Goal: Task Accomplishment & Management: Use online tool/utility

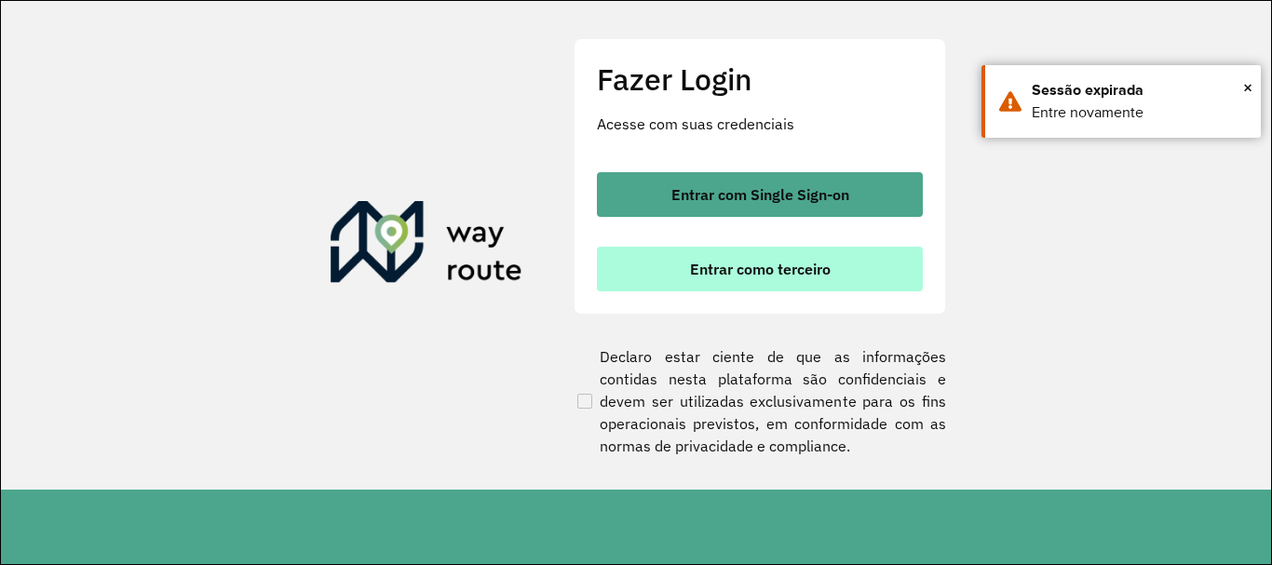
click at [774, 273] on span "Entrar como terceiro" at bounding box center [760, 269] width 141 height 15
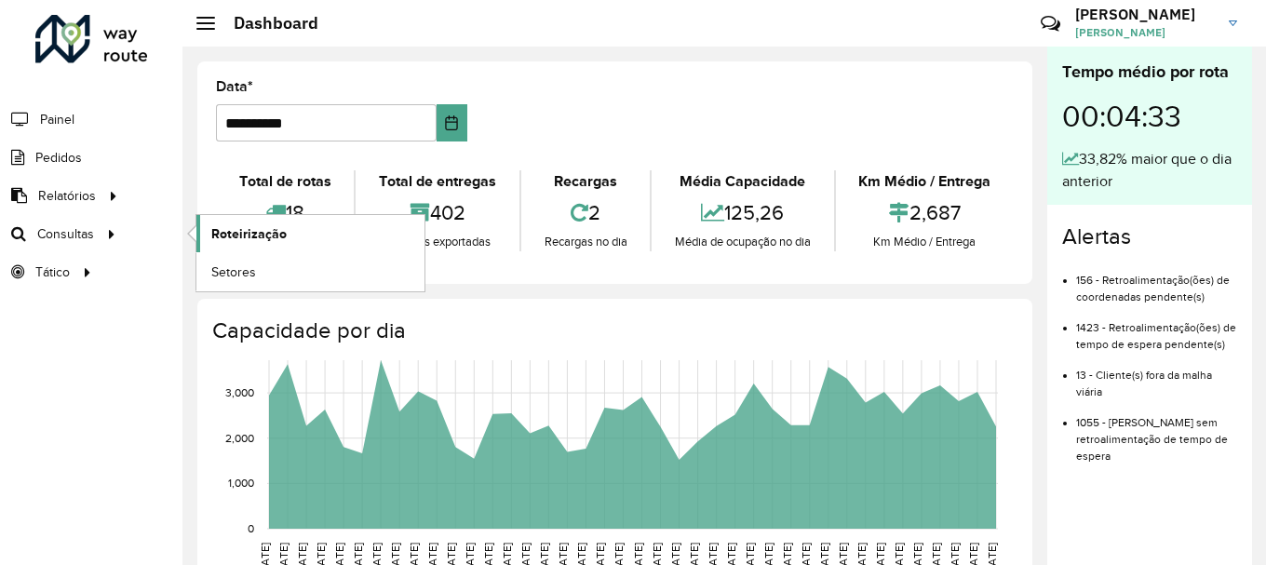
click at [235, 238] on span "Roteirização" at bounding box center [248, 234] width 75 height 20
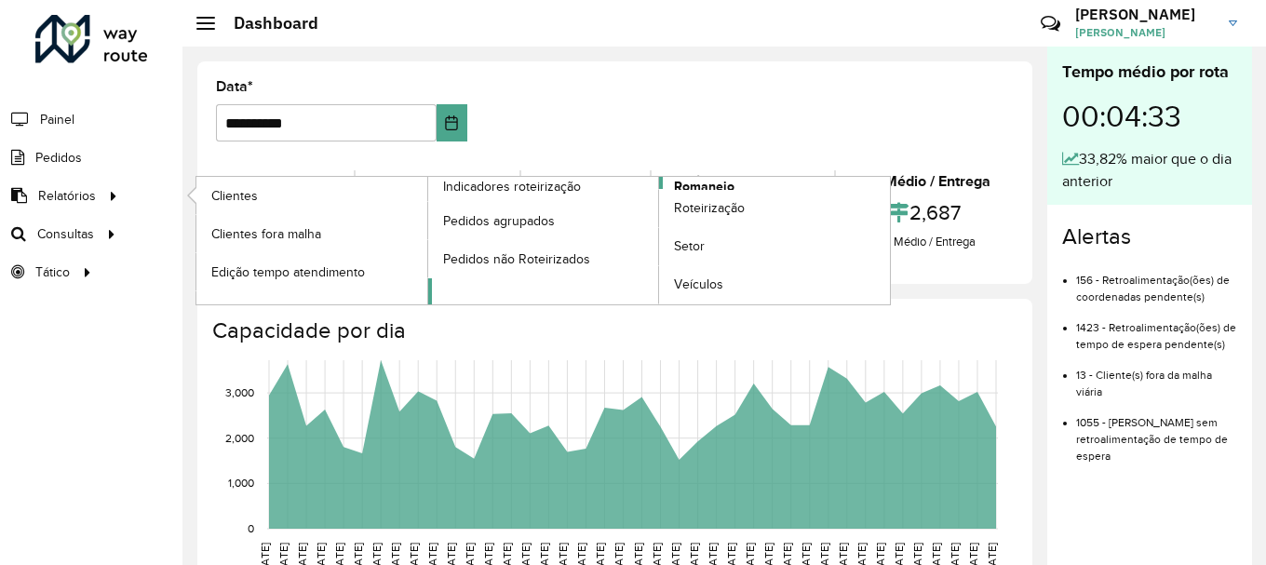
click at [719, 186] on span "Romaneio" at bounding box center [704, 187] width 61 height 20
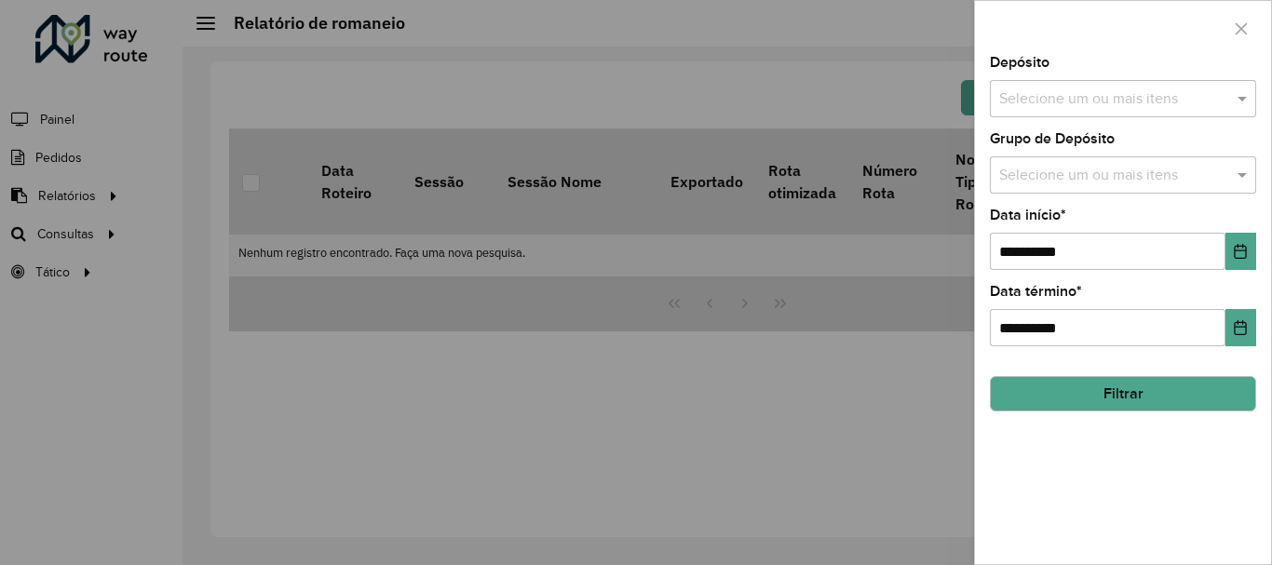
click at [1189, 100] on input "text" at bounding box center [1113, 99] width 238 height 22
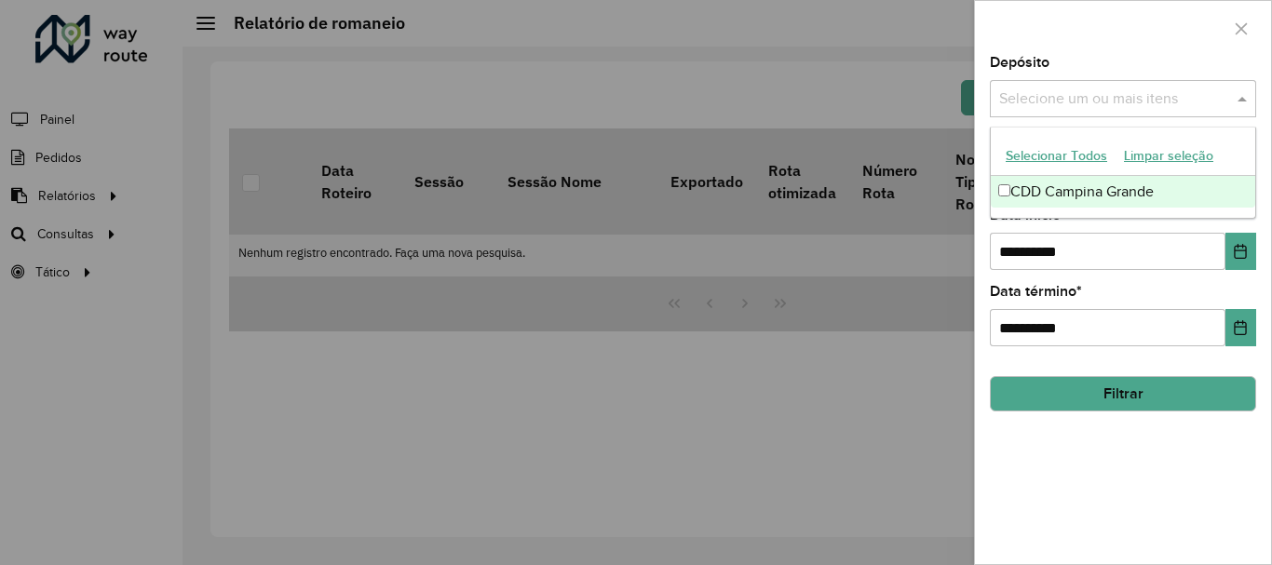
click at [1159, 196] on div "CDD Campina Grande" at bounding box center [1123, 192] width 264 height 32
click at [1102, 60] on div "Depósito Selecione um ou mais itens CDD Campina Grande × ×" at bounding box center [1123, 86] width 266 height 61
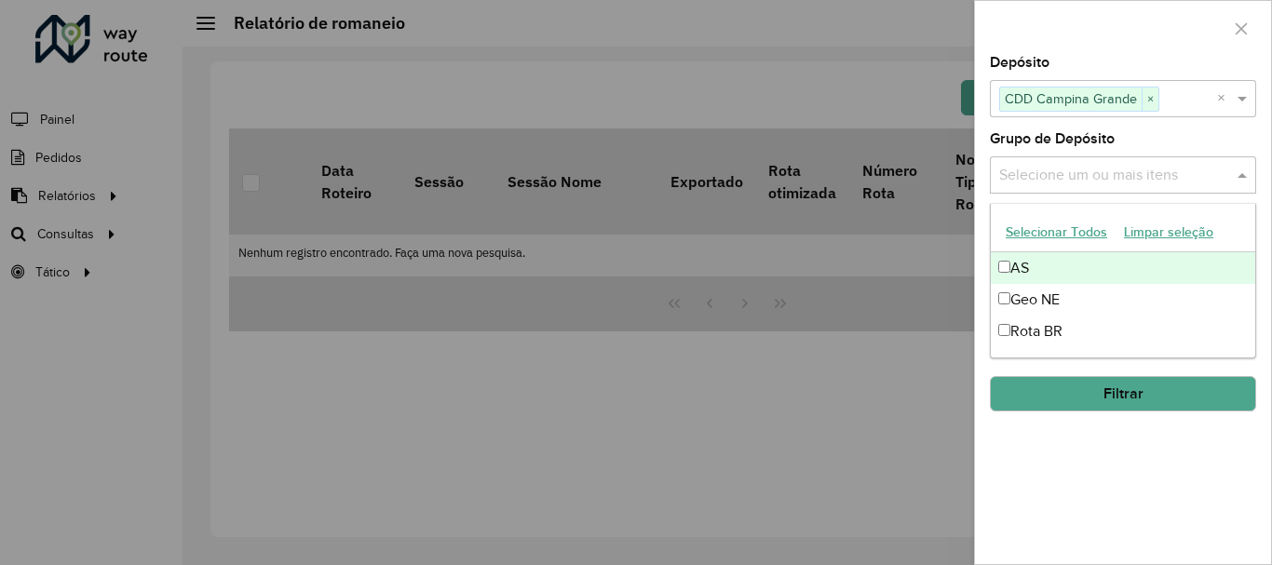
click at [1094, 174] on input "text" at bounding box center [1113, 176] width 238 height 22
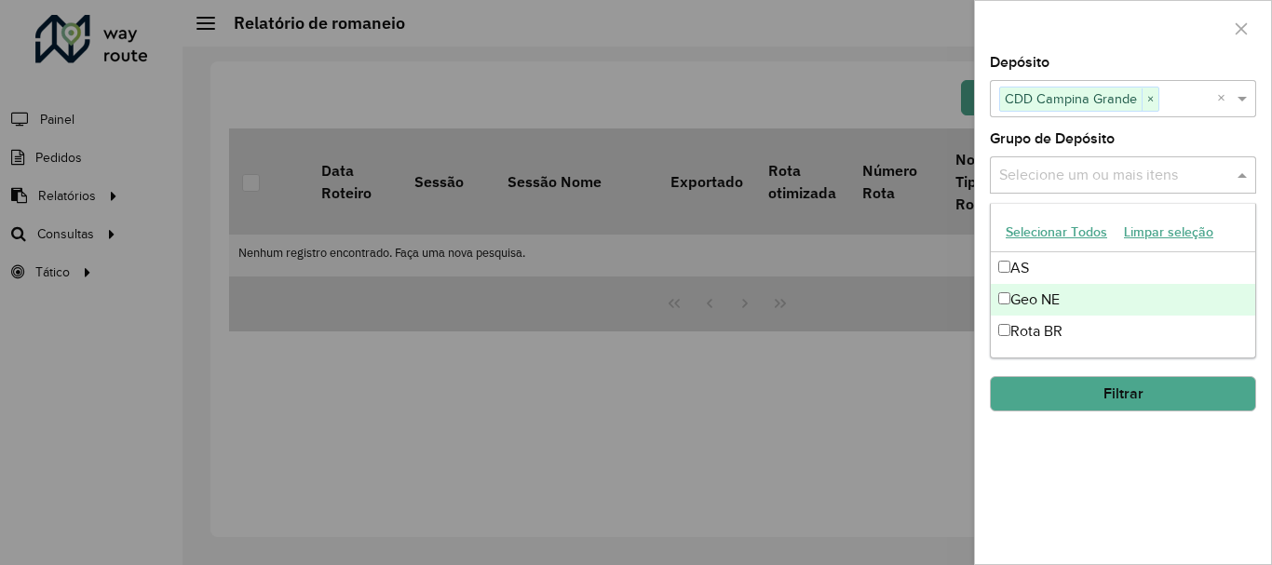
drag, startPoint x: 1055, startPoint y: 305, endPoint x: 1053, endPoint y: 119, distance: 186.2
click at [1054, 305] on div "Geo NE" at bounding box center [1123, 300] width 264 height 32
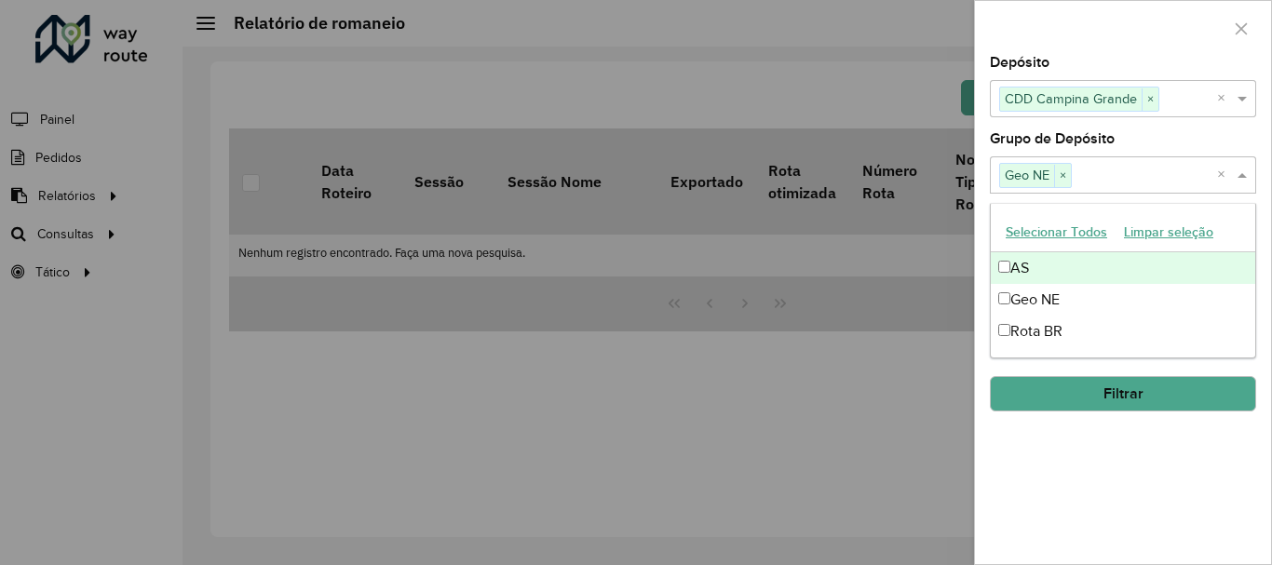
click at [1056, 38] on div at bounding box center [1123, 28] width 296 height 55
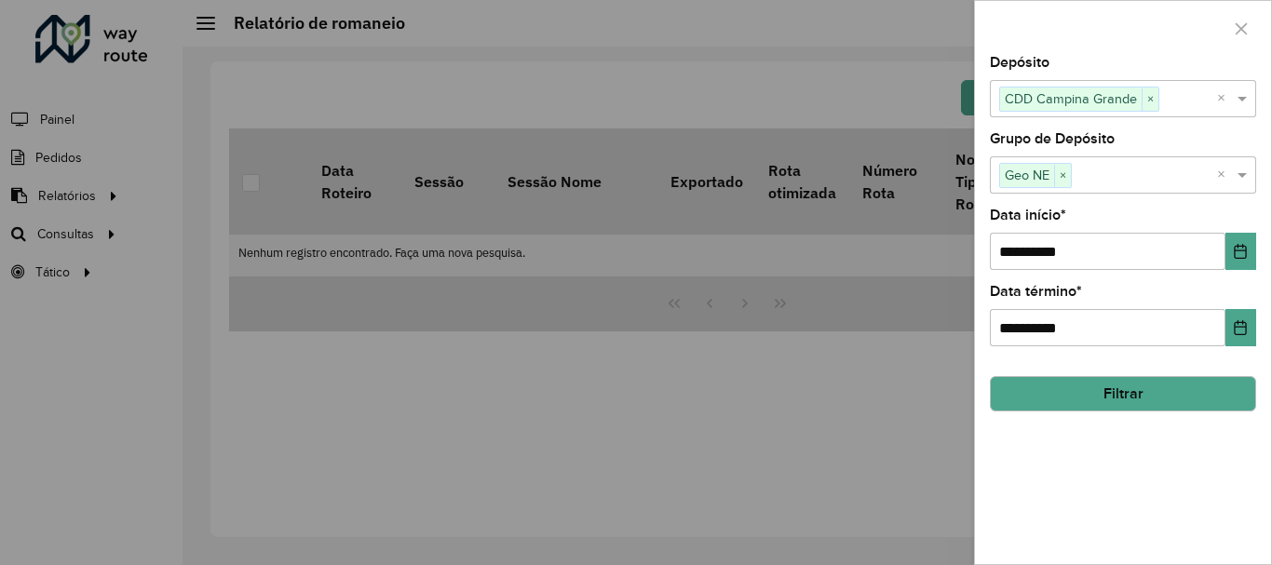
click at [1066, 384] on button "Filtrar" at bounding box center [1123, 393] width 266 height 35
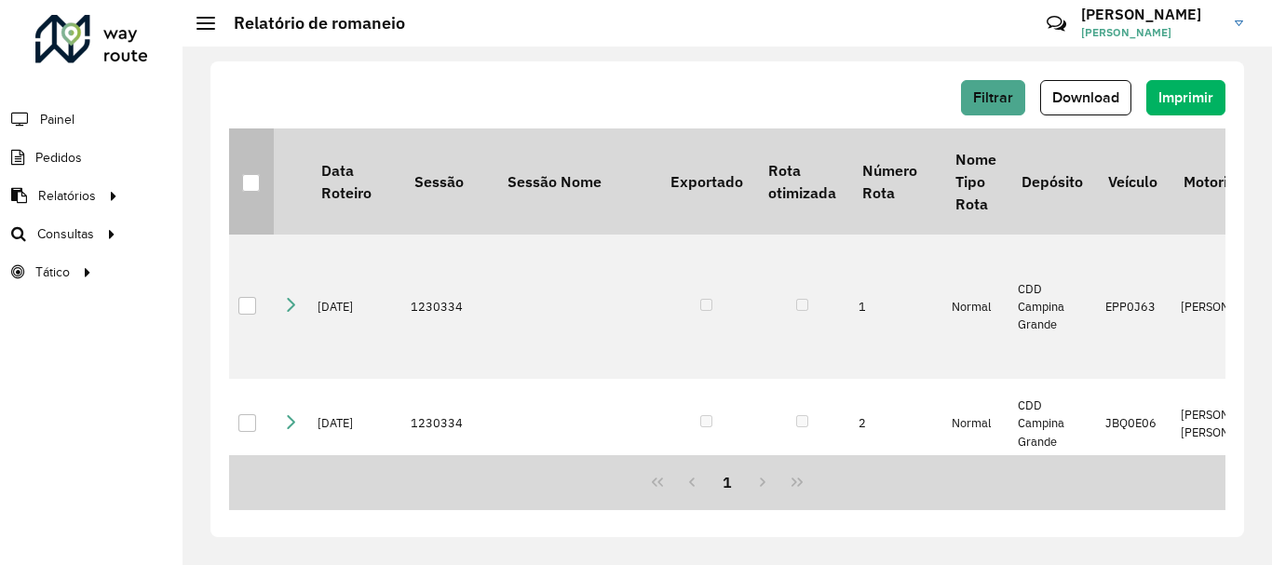
click at [249, 183] on div at bounding box center [251, 183] width 18 height 18
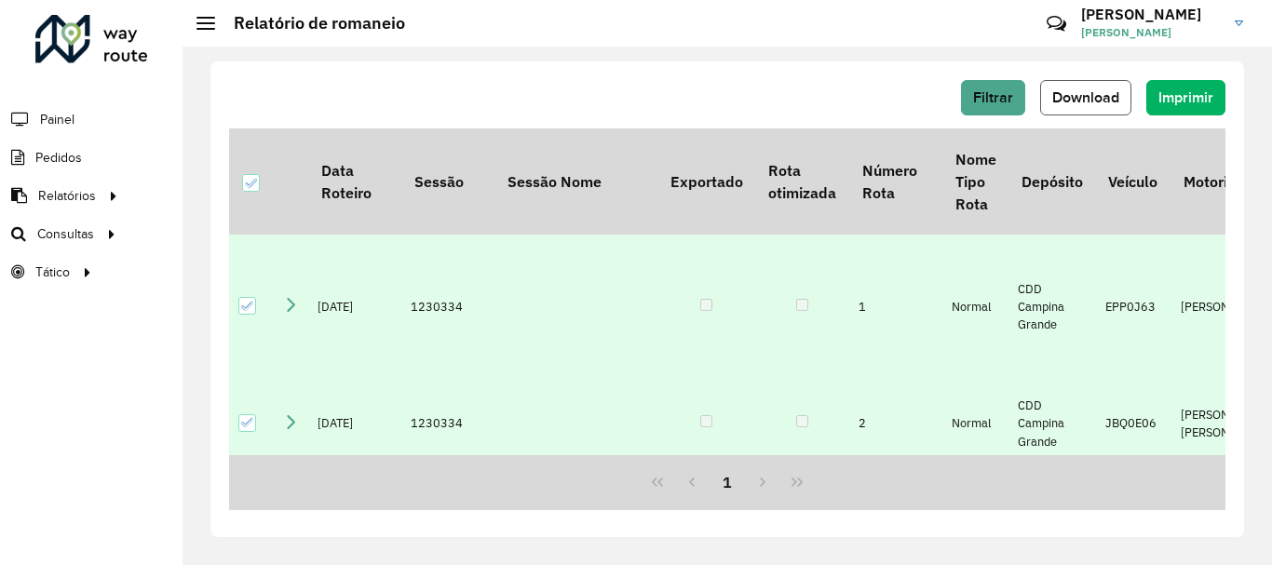
click at [1115, 89] on span "Download" at bounding box center [1085, 97] width 67 height 16
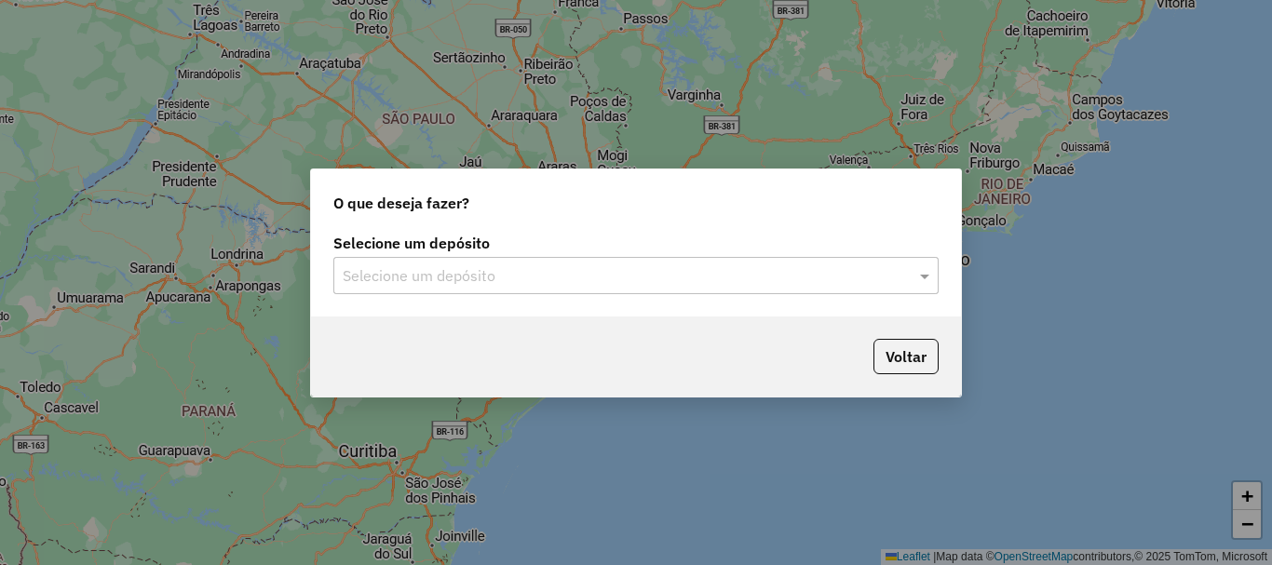
click at [540, 280] on input "text" at bounding box center [617, 276] width 549 height 22
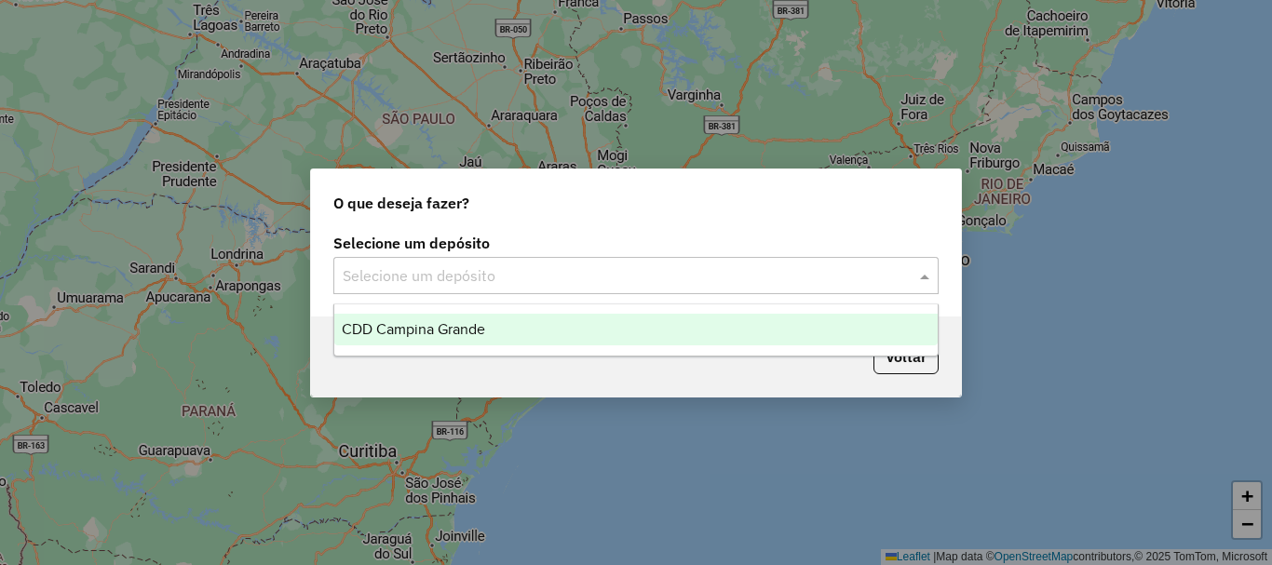
click at [528, 331] on div "CDD Campina Grande" at bounding box center [635, 330] width 603 height 32
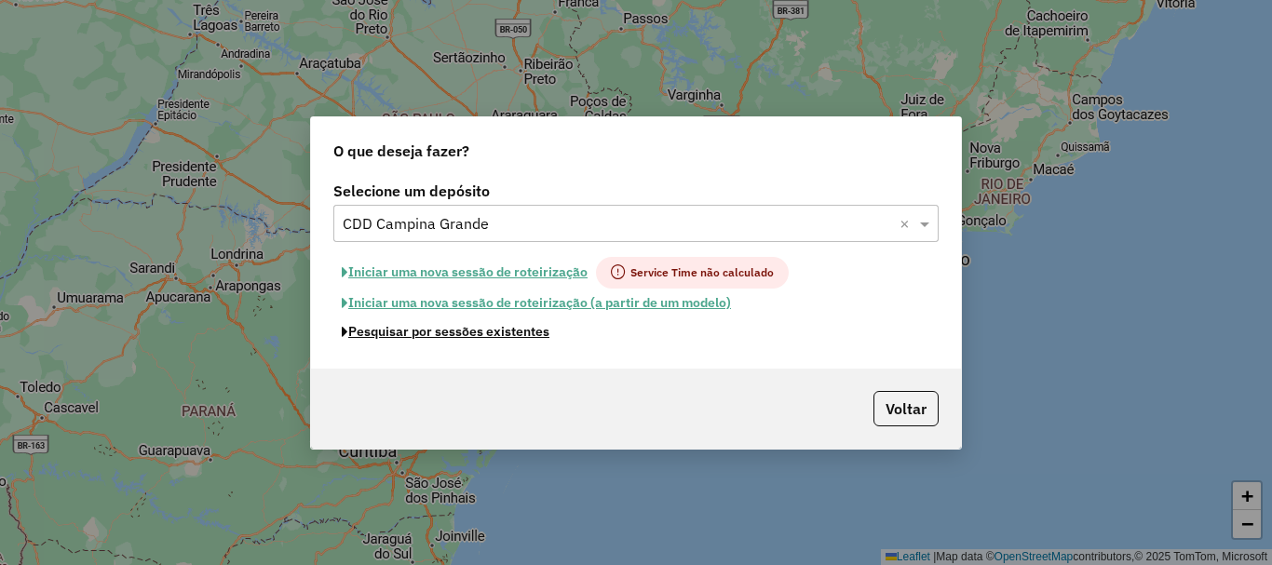
click at [469, 337] on button "Pesquisar por sessões existentes" at bounding box center [445, 331] width 224 height 29
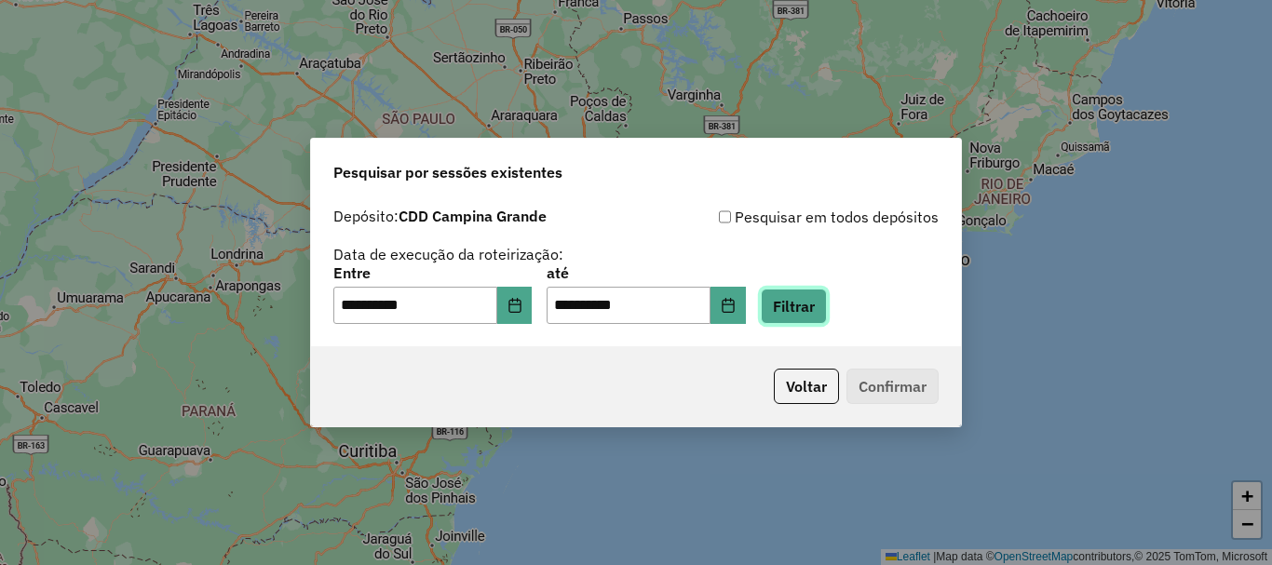
click at [827, 307] on button "Filtrar" at bounding box center [794, 306] width 66 height 35
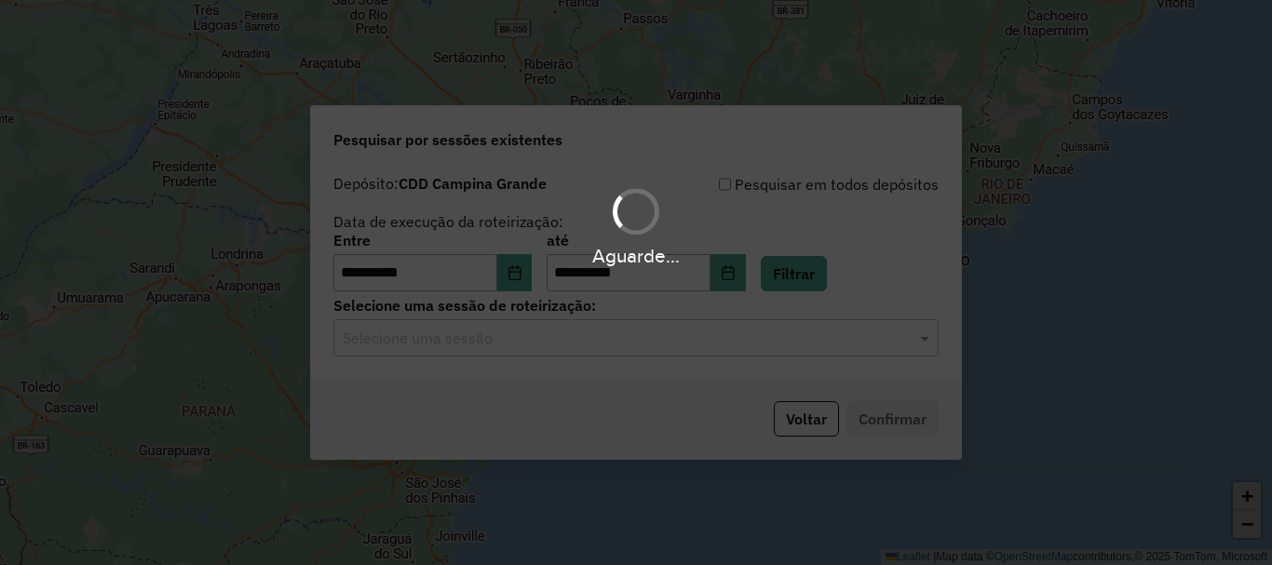
click at [485, 350] on div "Selecione uma sessão" at bounding box center [635, 337] width 605 height 37
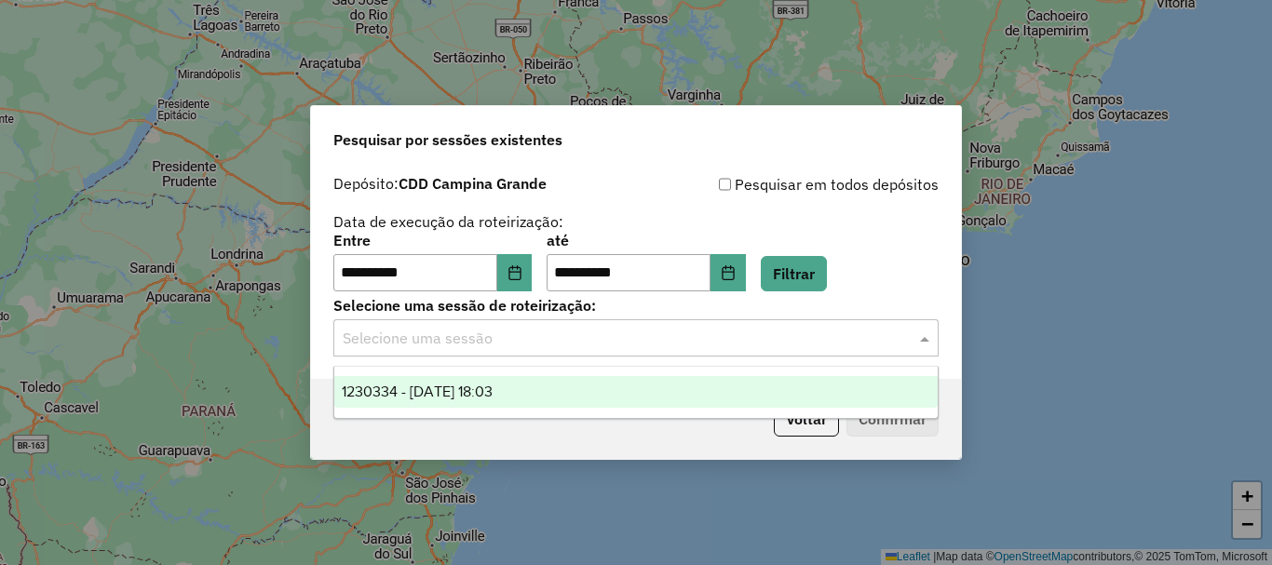
click at [487, 397] on span "1230334 - 16/08/2025 18:03" at bounding box center [417, 392] width 151 height 16
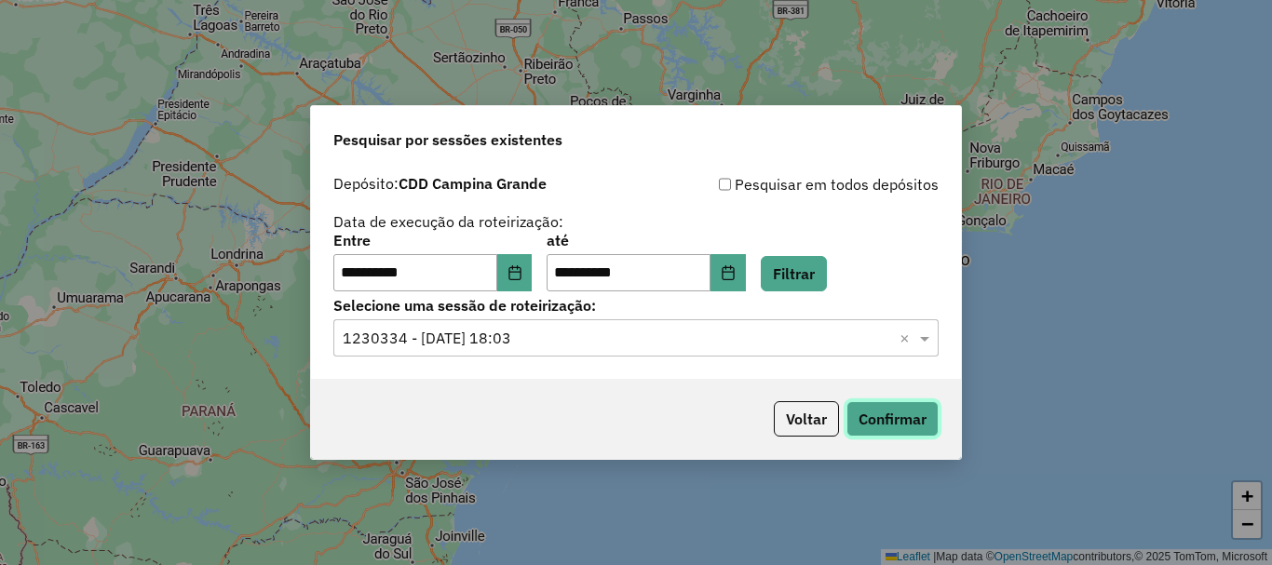
click at [892, 405] on button "Confirmar" at bounding box center [892, 418] width 92 height 35
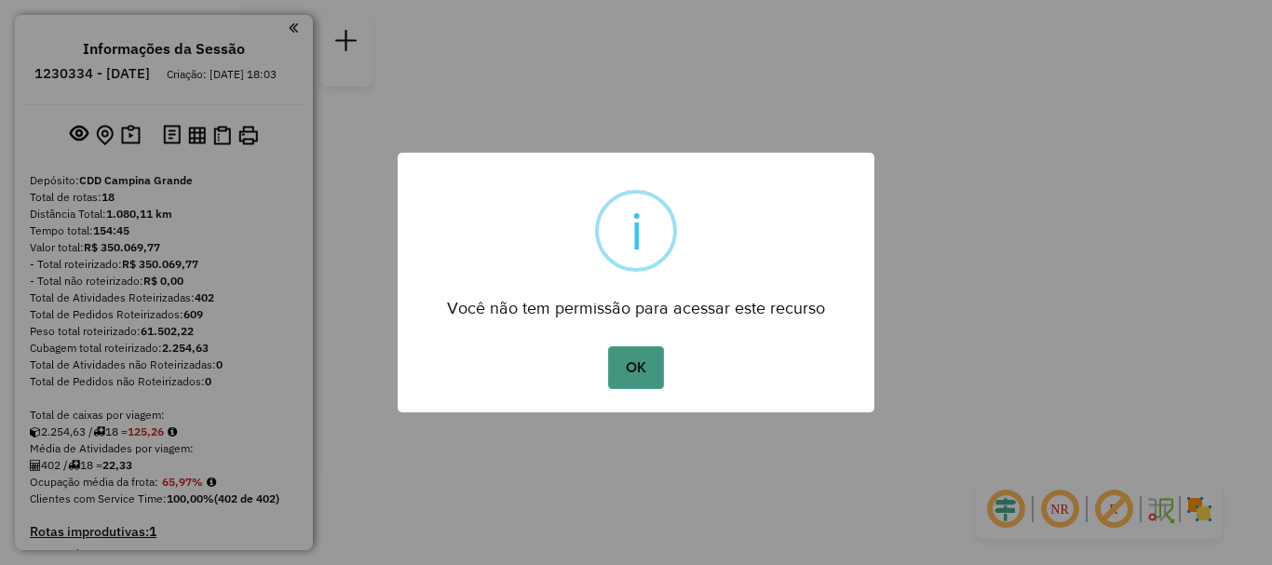
click at [653, 359] on button "OK" at bounding box center [635, 367] width 55 height 43
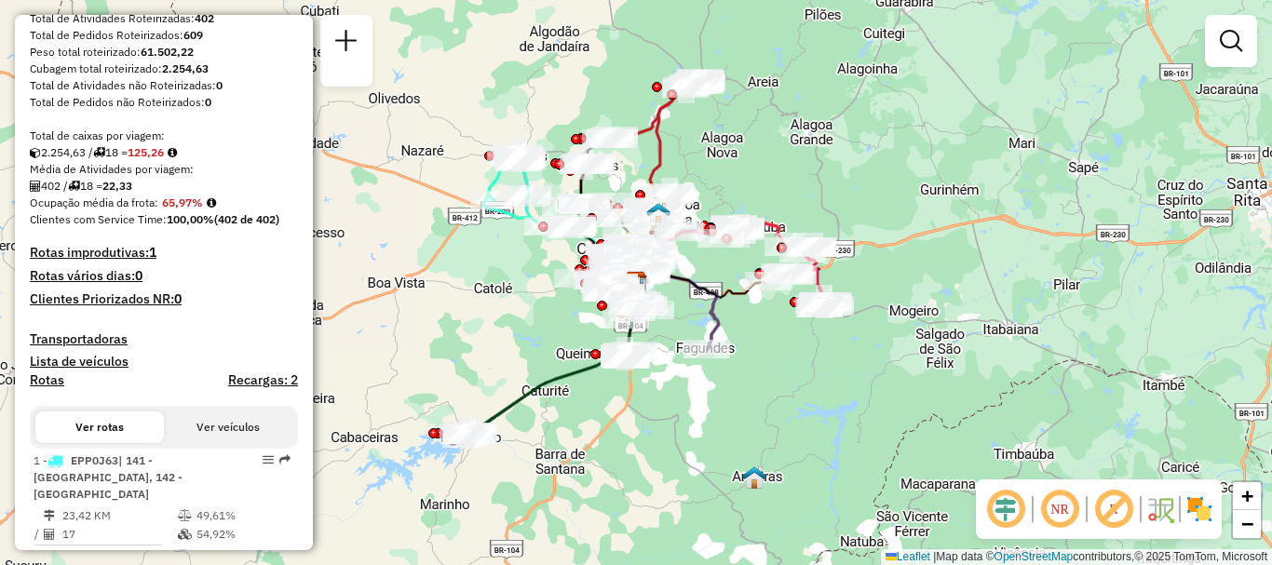
scroll to position [559, 0]
